Goal: Transaction & Acquisition: Purchase product/service

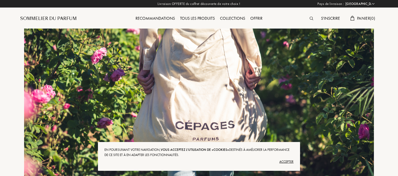
select select "FR"
click at [288, 162] on div "Accepter" at bounding box center [198, 161] width 189 height 8
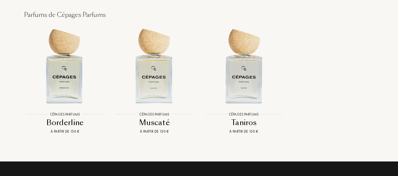
scroll to position [579, 0]
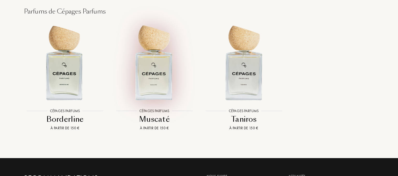
click at [158, 82] on img at bounding box center [154, 62] width 81 height 81
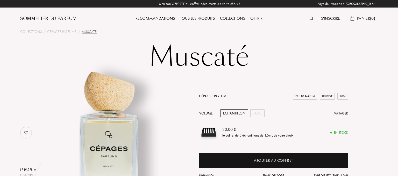
select select "FR"
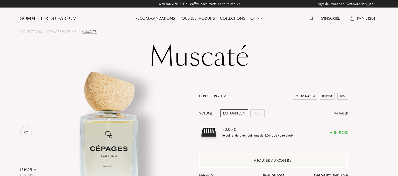
click at [258, 158] on div "Ajouter au coffret" at bounding box center [273, 160] width 39 height 6
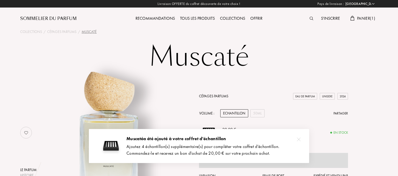
click at [261, 101] on div "Cépages Parfums Eau de Parfum Unisexe 2024 Volume : Echantillon 50mL Partager 2…" at bounding box center [273, 138] width 149 height 90
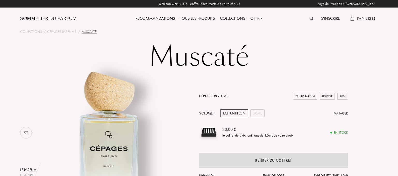
click at [226, 17] on div "Collections" at bounding box center [232, 18] width 30 height 7
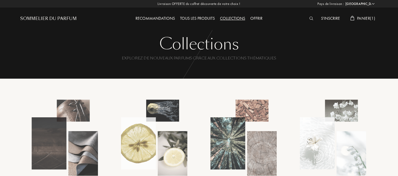
select select "FR"
click at [361, 18] on span "Panier ( 1 )" at bounding box center [366, 18] width 18 height 5
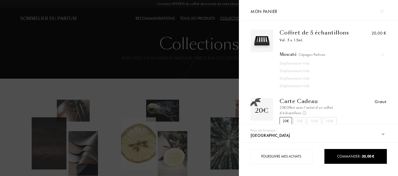
click at [185, 88] on div at bounding box center [119, 88] width 239 height 176
